Goal: Find specific page/section: Find specific page/section

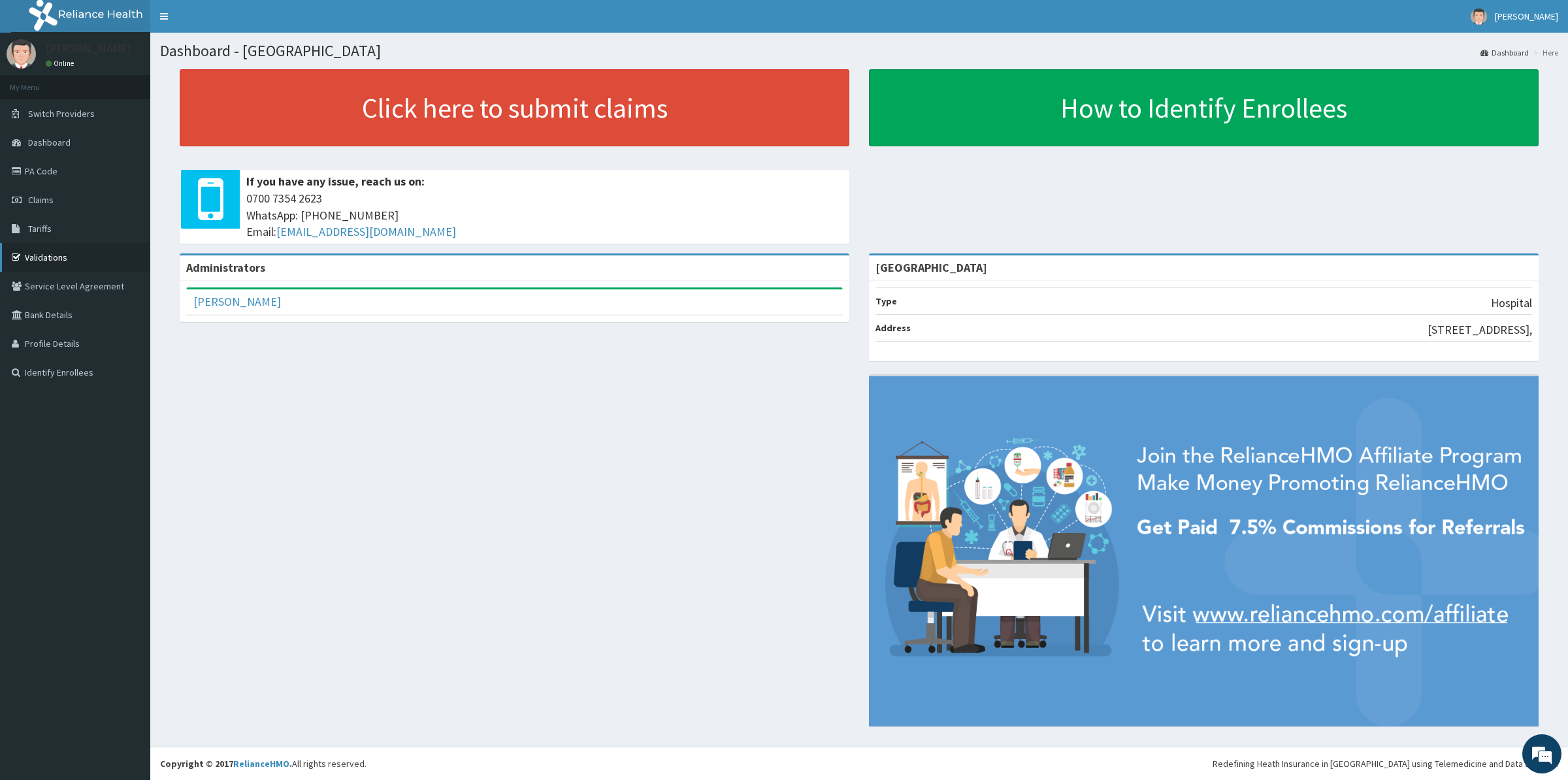
click at [45, 261] on link "Validations" at bounding box center [75, 257] width 150 height 29
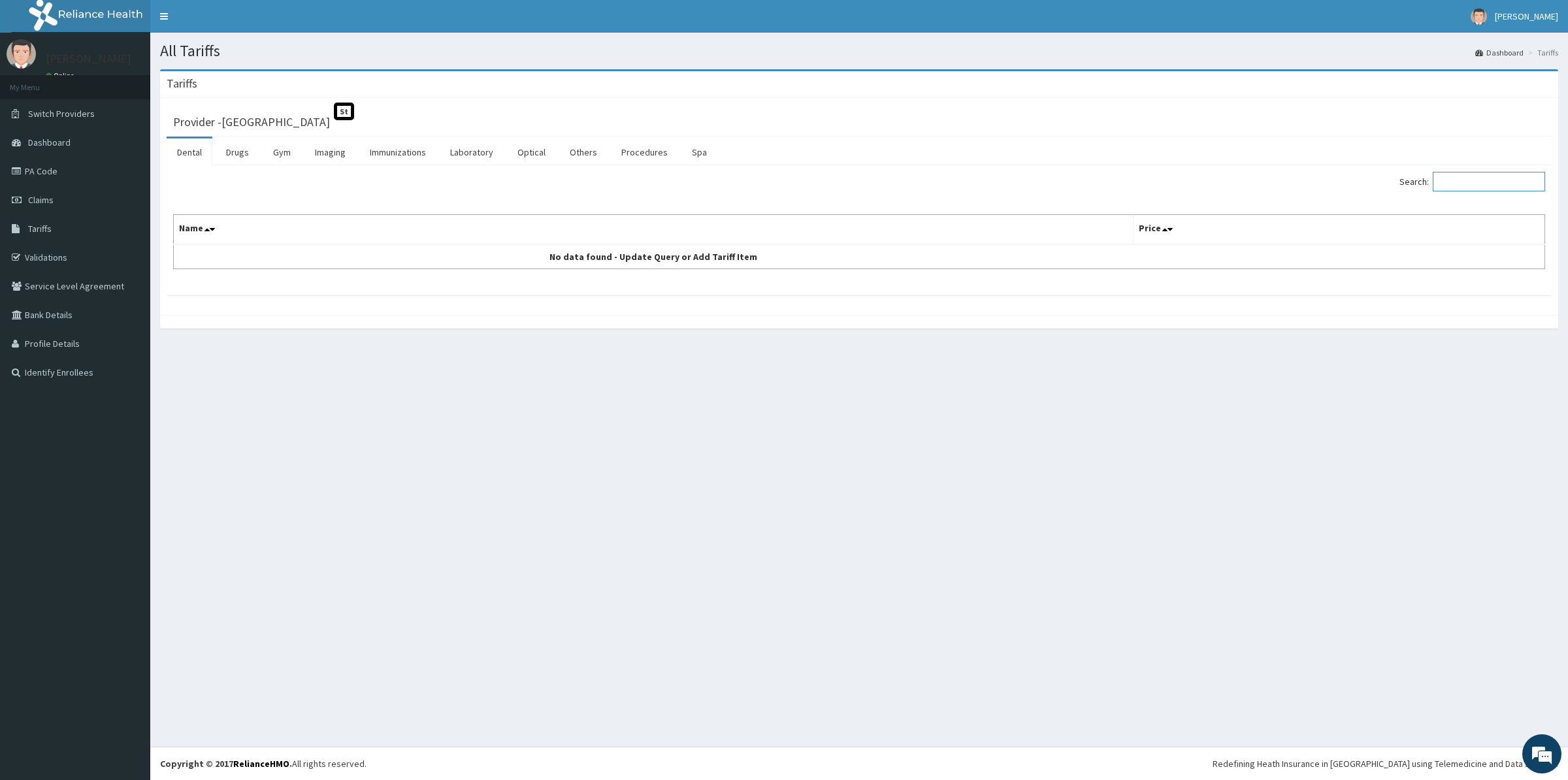
click at [1464, 186] on input "Search:" at bounding box center [1489, 181] width 112 height 19
type input "thy"
click at [480, 165] on link "Laboratory" at bounding box center [472, 152] width 64 height 27
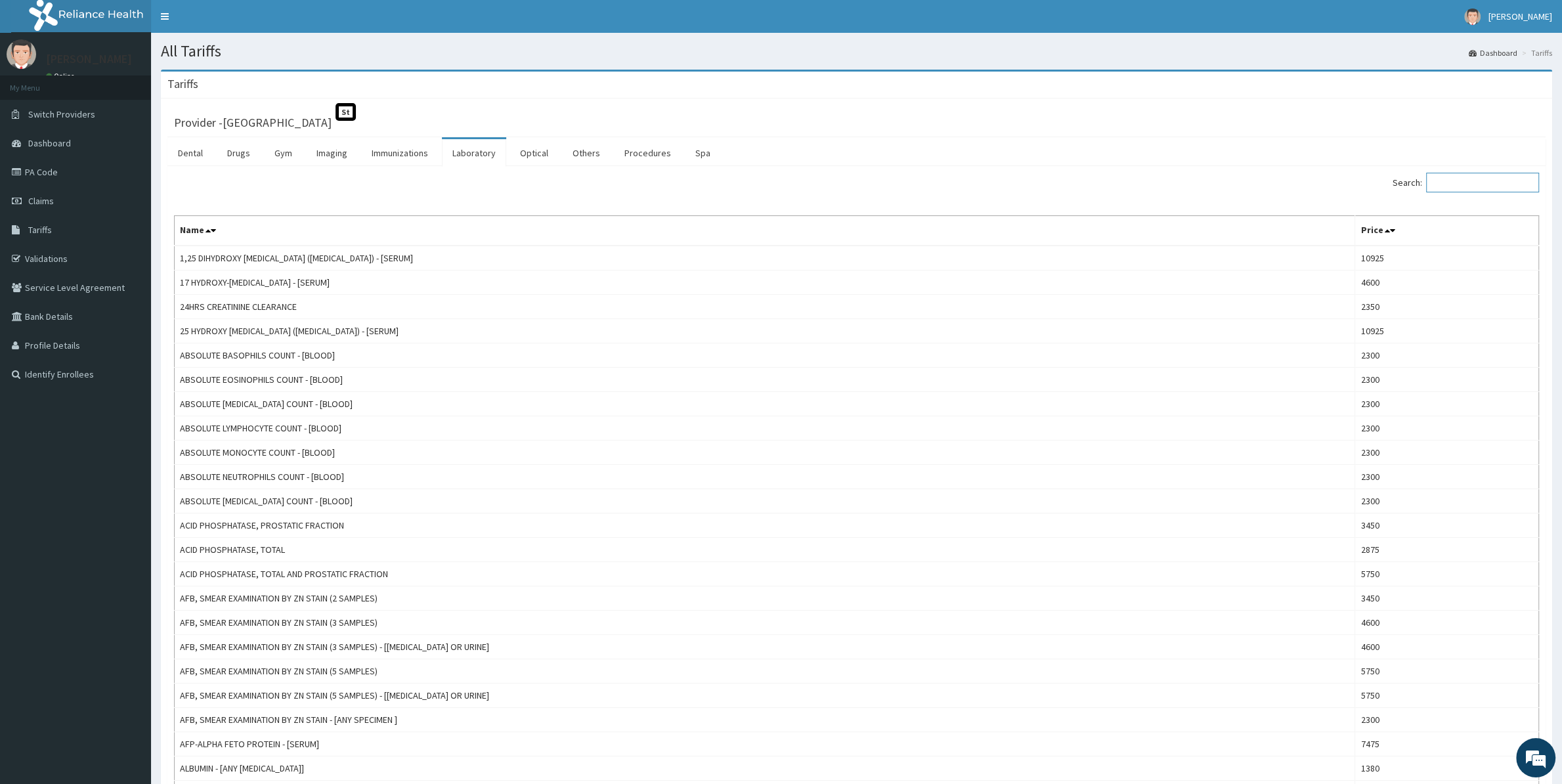
click at [1468, 184] on input "Search:" at bounding box center [1482, 182] width 113 height 20
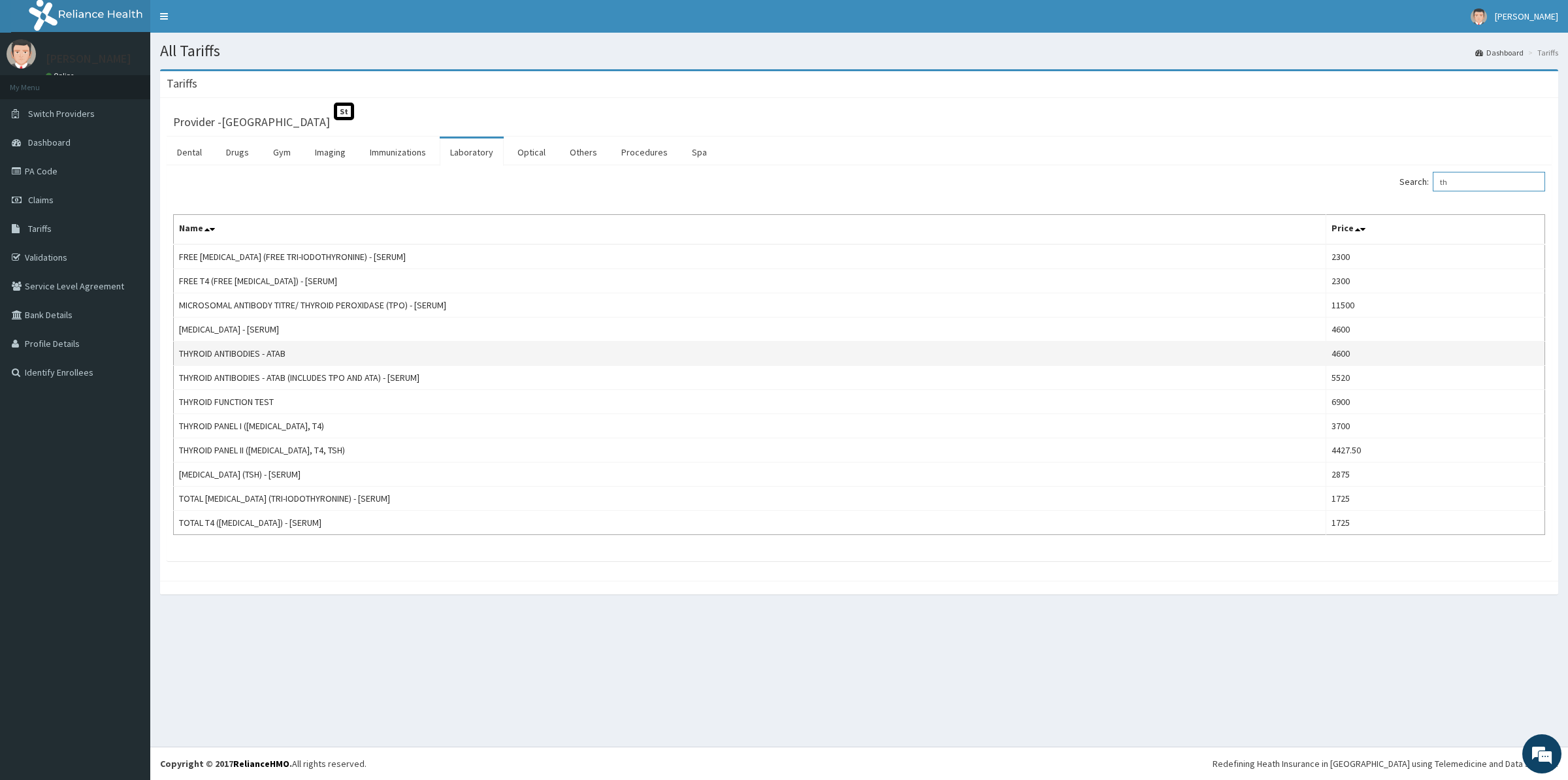
type input "t"
type input "c"
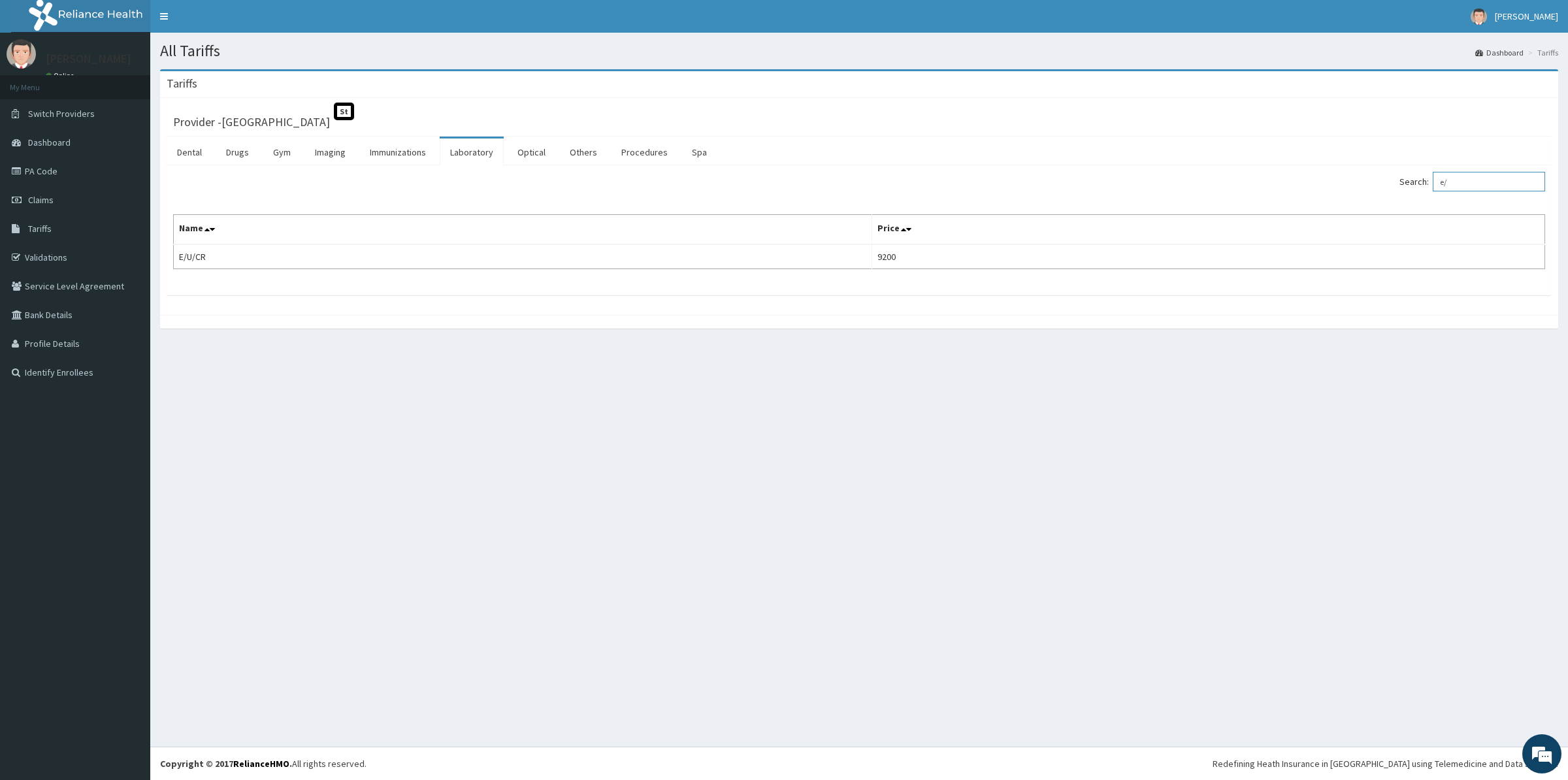
type input "e"
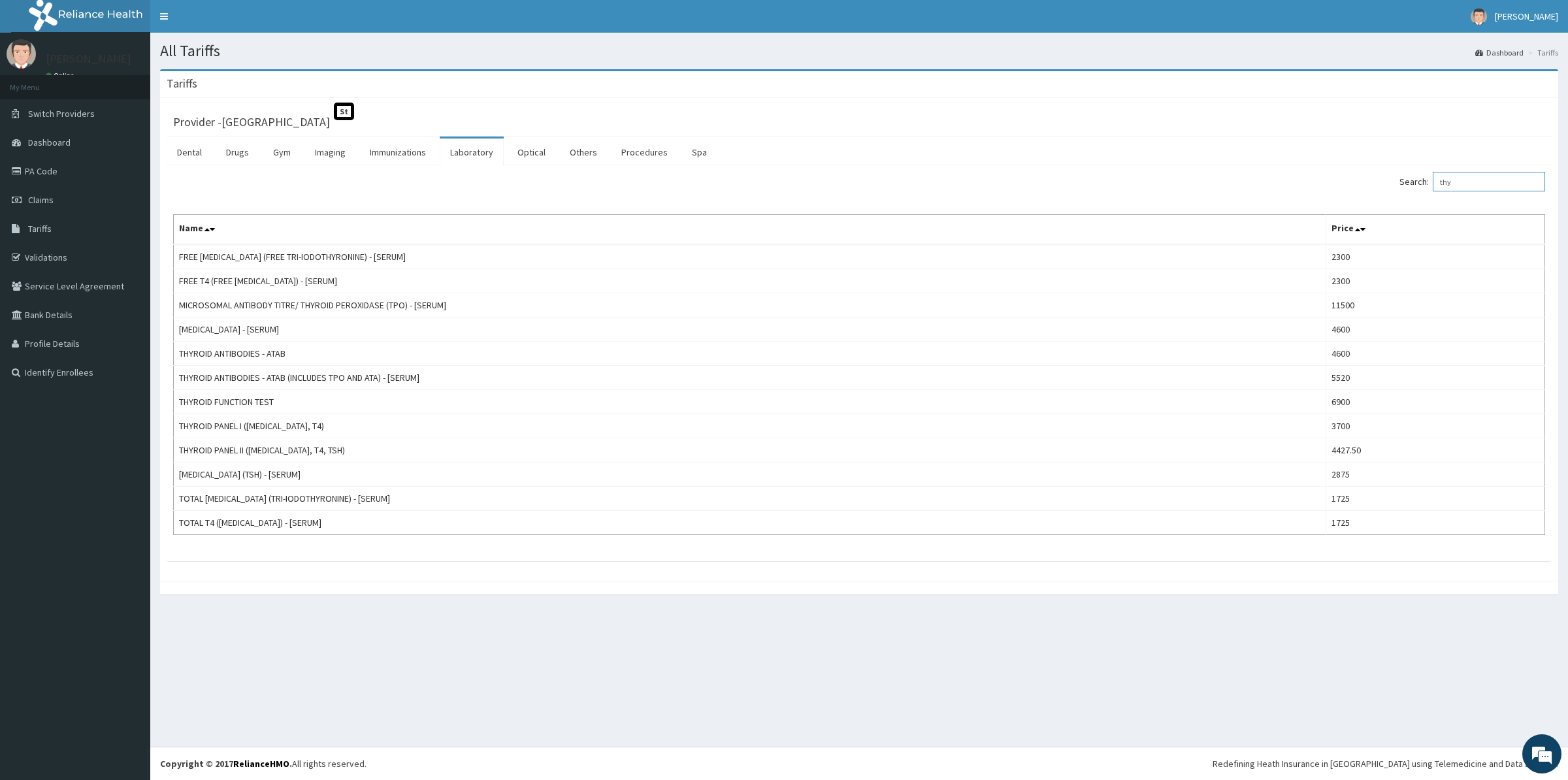
type input "thy"
click at [59, 255] on link "Validations" at bounding box center [75, 257] width 150 height 29
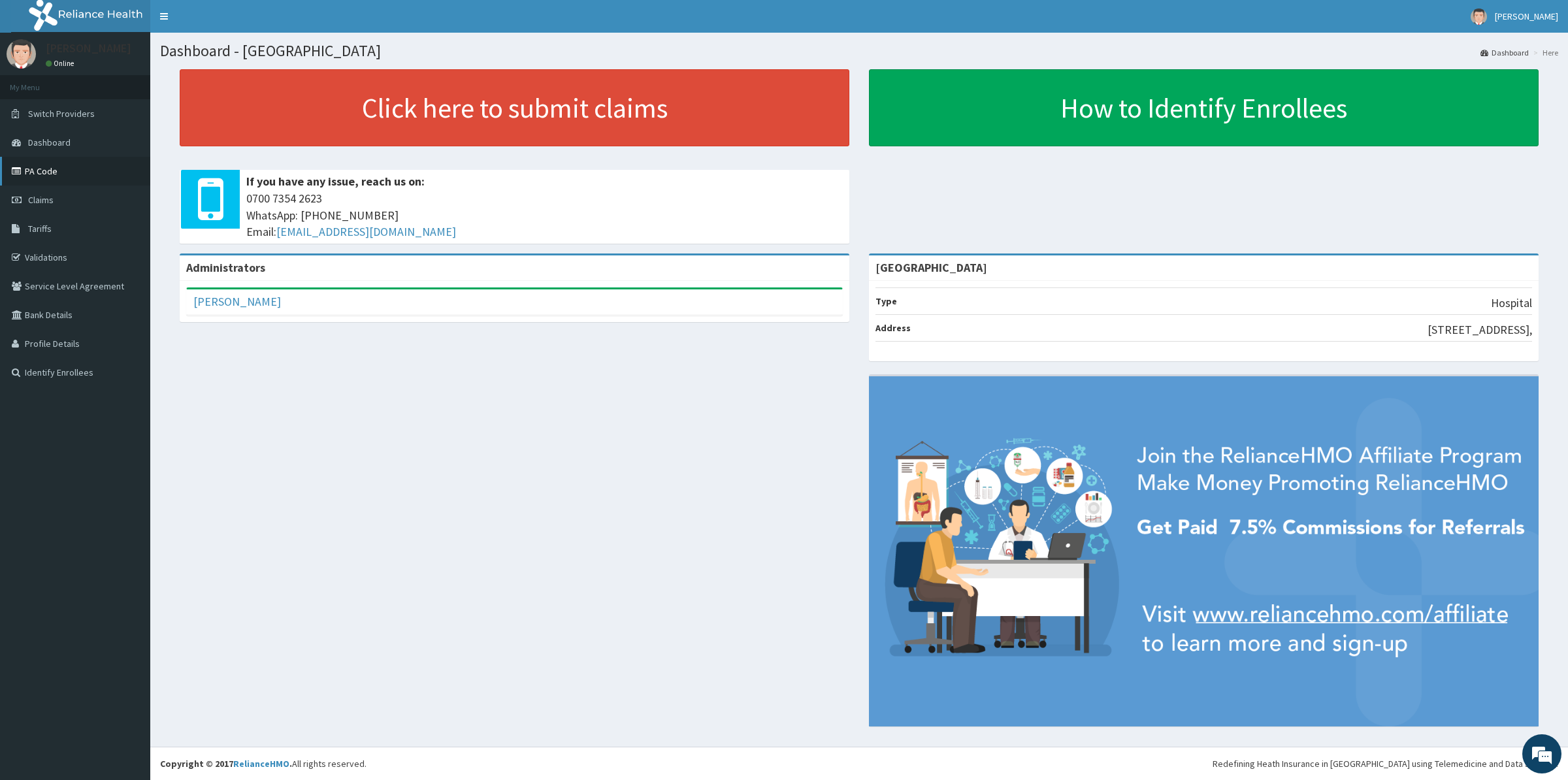
click at [64, 166] on link "PA Code" at bounding box center [75, 170] width 150 height 29
